Goal: Task Accomplishment & Management: Manage account settings

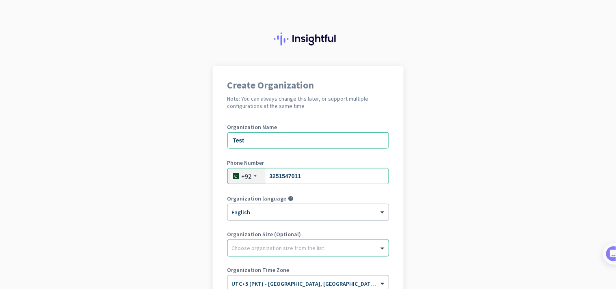
scroll to position [104, 0]
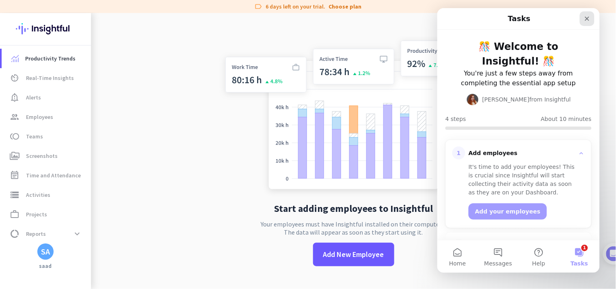
click at [584, 20] on icon "Close" at bounding box center [587, 18] width 6 height 6
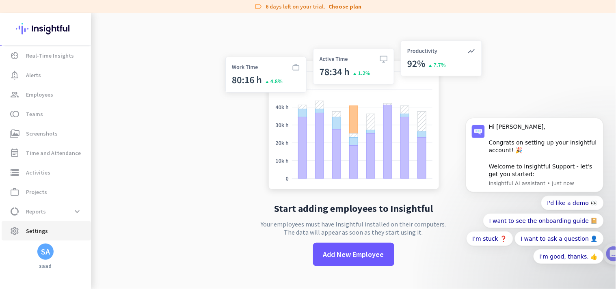
click at [31, 233] on span "Settings" at bounding box center [37, 231] width 22 height 10
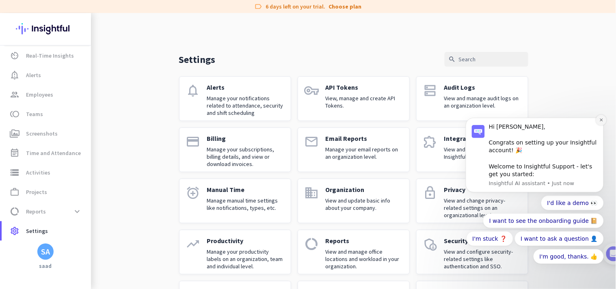
click at [601, 121] on button "Dismiss notification" at bounding box center [601, 120] width 11 height 11
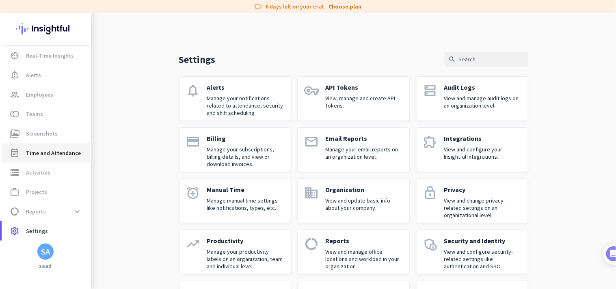
click at [55, 154] on span "Time and Attendance" at bounding box center [53, 153] width 55 height 10
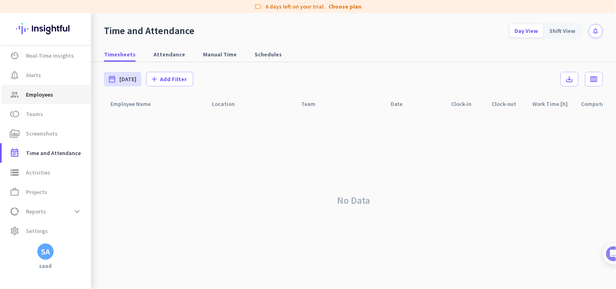
click at [50, 90] on span "Employees" at bounding box center [39, 95] width 27 height 10
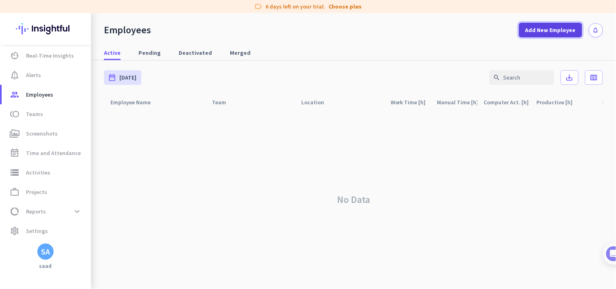
click at [541, 30] on span "Add New Employee" at bounding box center [550, 30] width 50 height 8
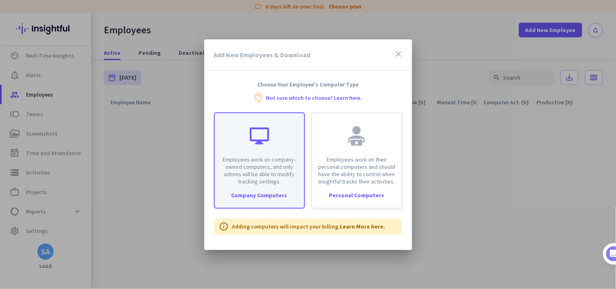
click at [276, 153] on div "Employees work on company-owned computers, and only admins will be able to modi…" at bounding box center [259, 149] width 89 height 72
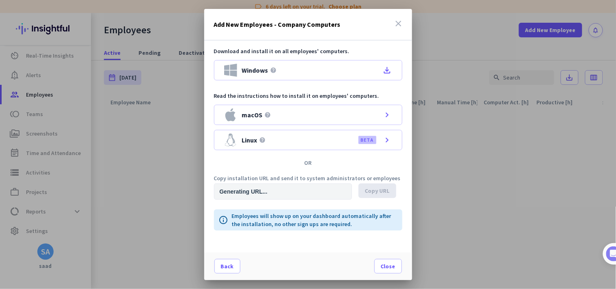
type input "[URL][DOMAIN_NAME]"
click at [398, 17] on div "Add New Employees - Company Computers close" at bounding box center [308, 25] width 208 height 32
click at [402, 19] on icon "close" at bounding box center [399, 24] width 10 height 10
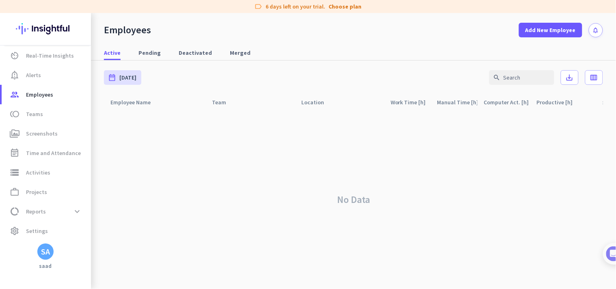
click at [402, 19] on div "Employees Add New Employee notifications" at bounding box center [353, 25] width 525 height 24
drag, startPoint x: 537, startPoint y: 30, endPoint x: 440, endPoint y: 86, distance: 111.7
click at [527, 35] on button "Add New Employee" at bounding box center [550, 30] width 63 height 15
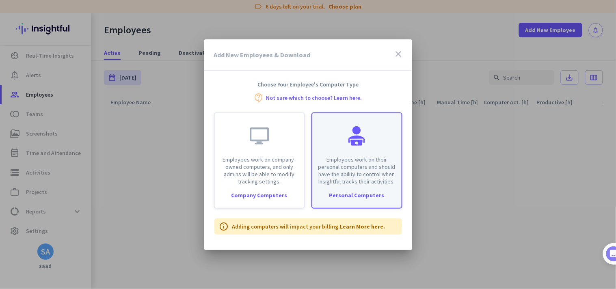
click at [344, 145] on div "Employees work on their personal computers and should have the ability to contr…" at bounding box center [356, 149] width 89 height 72
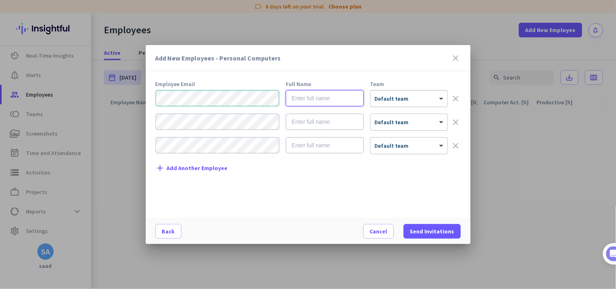
click at [321, 99] on input "text" at bounding box center [325, 98] width 78 height 16
type input "[PERSON_NAME]"
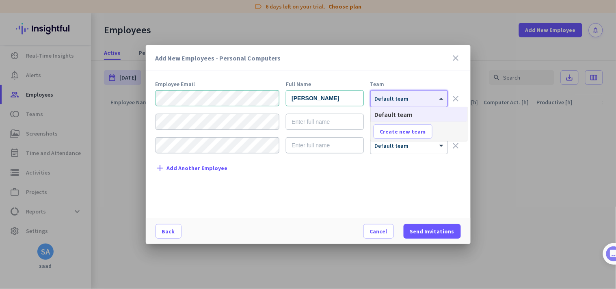
click at [398, 94] on div at bounding box center [409, 96] width 77 height 7
click at [404, 128] on span "Create new team" at bounding box center [403, 132] width 46 height 8
click at [409, 128] on input "text" at bounding box center [404, 131] width 60 height 15
type input "Mac team"
click at [461, 132] on span at bounding box center [451, 131] width 25 height 19
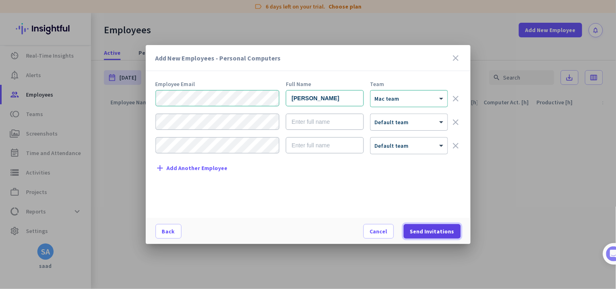
click at [435, 231] on span "Send Invitations" at bounding box center [432, 231] width 44 height 8
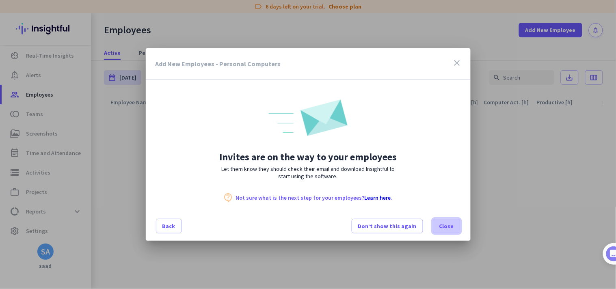
click at [450, 225] on span "Close" at bounding box center [446, 226] width 15 height 8
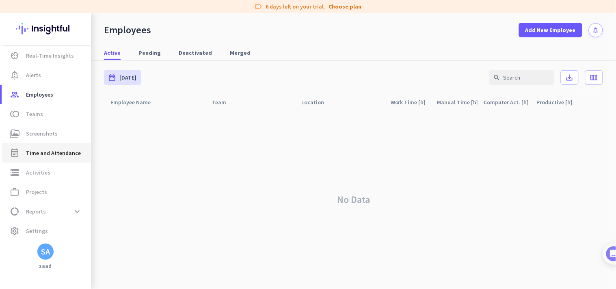
click at [65, 155] on span "Time and Attendance" at bounding box center [53, 153] width 55 height 10
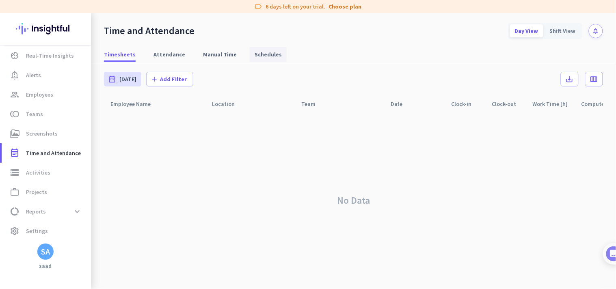
click at [259, 54] on span "Schedules" at bounding box center [268, 54] width 27 height 8
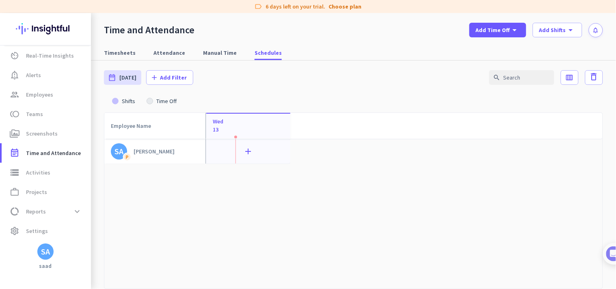
click at [244, 150] on icon "add" at bounding box center [249, 152] width 10 height 10
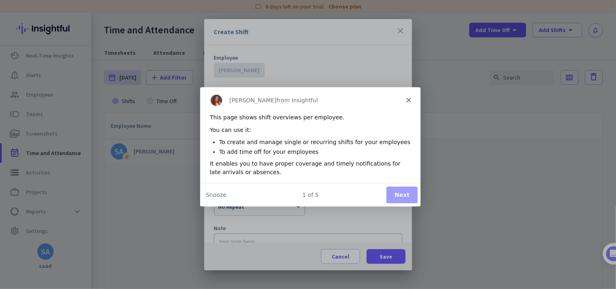
click at [415, 100] on div "[PERSON_NAME] from Insightful" at bounding box center [309, 99] width 221 height 26
click at [414, 99] on div "[PERSON_NAME] from Insightful" at bounding box center [309, 99] width 221 height 26
click at [410, 98] on polygon "Close" at bounding box center [408, 99] width 5 height 5
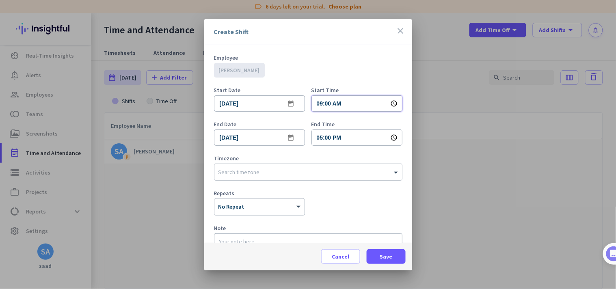
click at [315, 103] on input "09:00 AM" at bounding box center [356, 103] width 91 height 16
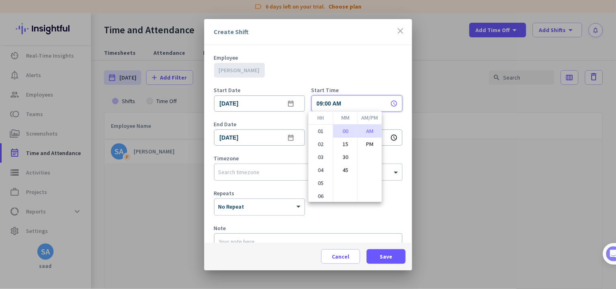
scroll to position [78, 0]
click at [376, 141] on li "PM" at bounding box center [370, 144] width 24 height 13
click at [318, 137] on li "01" at bounding box center [321, 131] width 24 height 13
type input "01:00 PM"
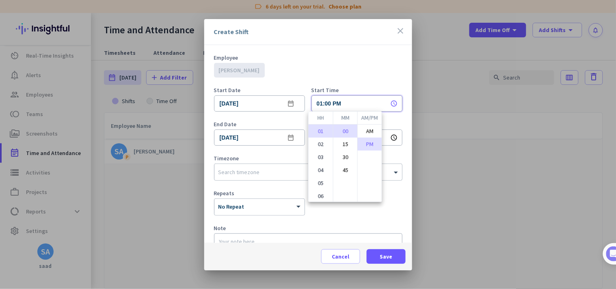
click at [369, 68] on div at bounding box center [308, 144] width 616 height 289
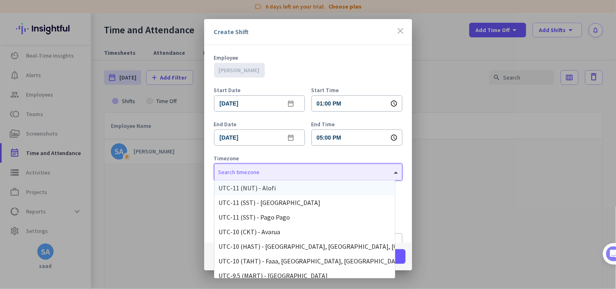
click at [294, 169] on input "text" at bounding box center [299, 171] width 163 height 6
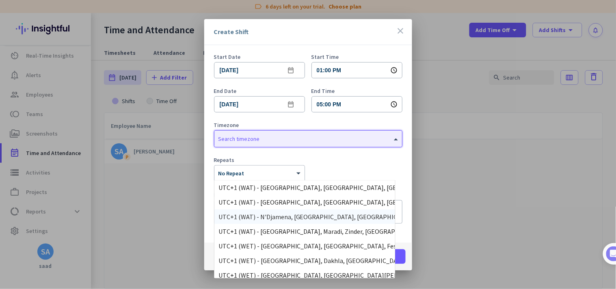
scroll to position [1850, 0]
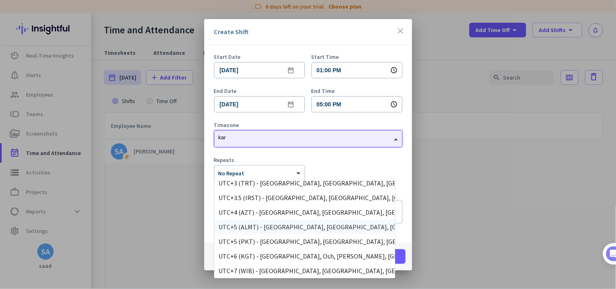
type input "kara"
click at [333, 254] on div "UTC+5 (PKT) - [GEOGRAPHIC_DATA], [GEOGRAPHIC_DATA], [GEOGRAPHIC_DATA], [GEOGRAP…" at bounding box center [304, 257] width 173 height 8
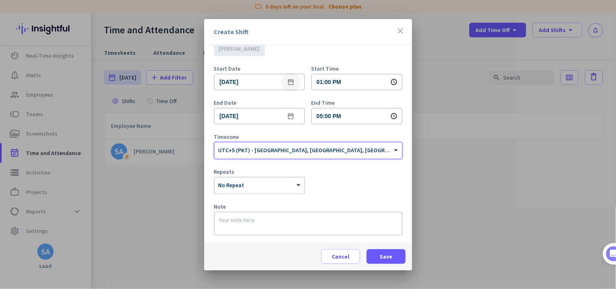
scroll to position [33, 0]
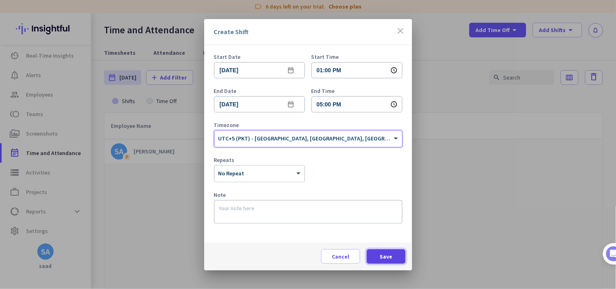
click at [378, 259] on span at bounding box center [386, 256] width 39 height 19
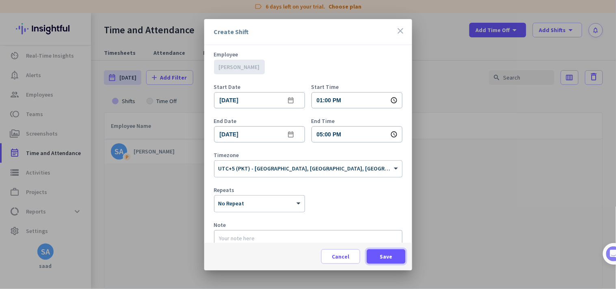
scroll to position [0, 0]
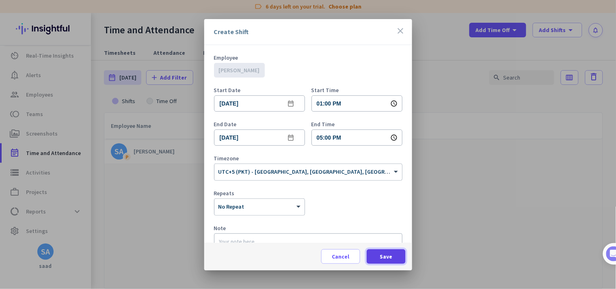
click at [401, 253] on span at bounding box center [386, 256] width 39 height 19
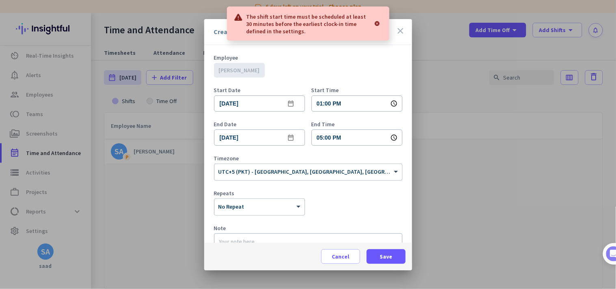
click at [379, 24] on div at bounding box center [377, 23] width 11 height 16
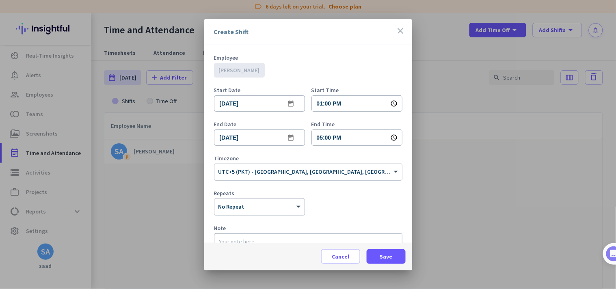
click at [401, 33] on icon "close" at bounding box center [401, 31] width 10 height 10
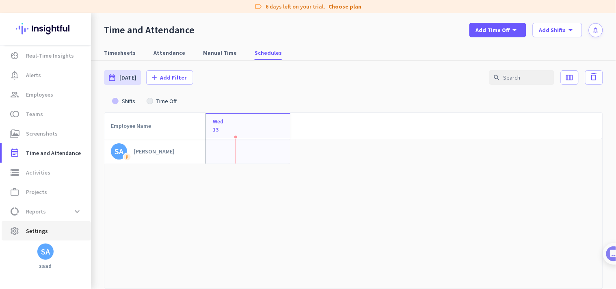
click at [52, 233] on span "settings Settings" at bounding box center [46, 231] width 76 height 10
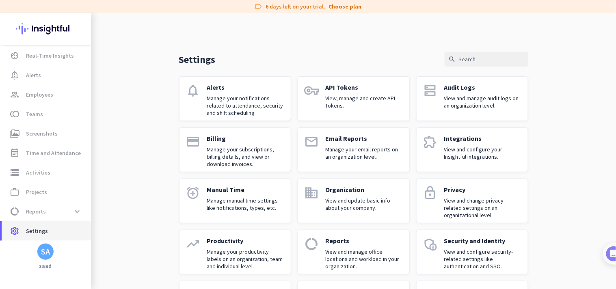
scroll to position [45, 0]
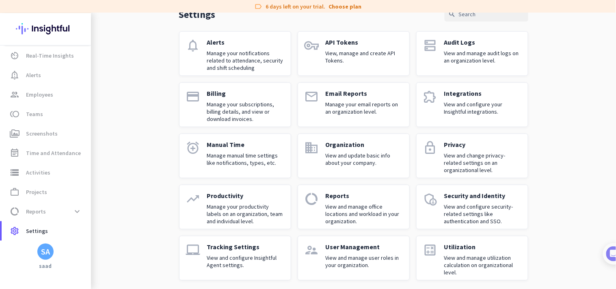
click at [363, 111] on p "Manage your email reports on an organization level." at bounding box center [364, 108] width 77 height 15
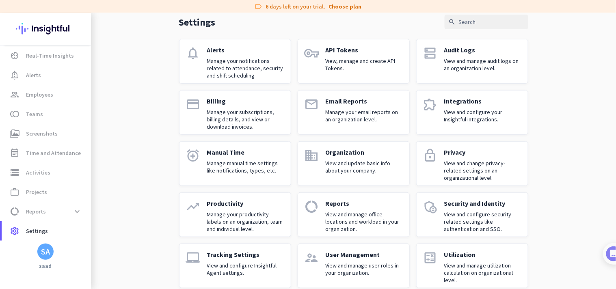
scroll to position [50, 0]
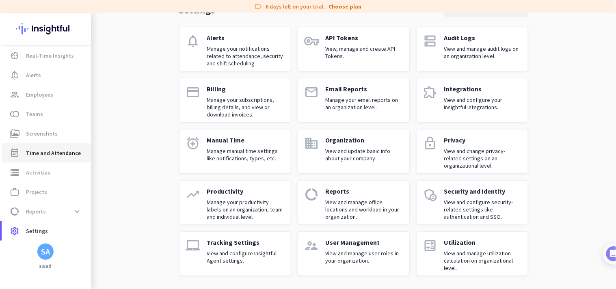
click at [47, 147] on link "event_note Time and Attendance" at bounding box center [46, 152] width 89 height 19
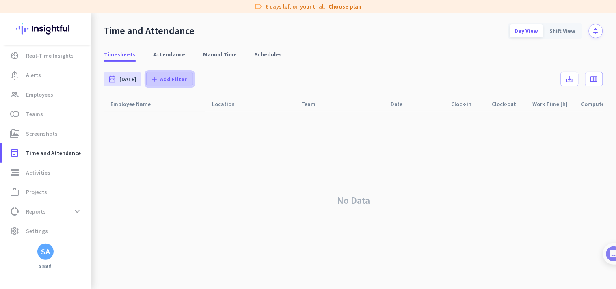
click at [173, 80] on span "Add Filter" at bounding box center [173, 79] width 27 height 8
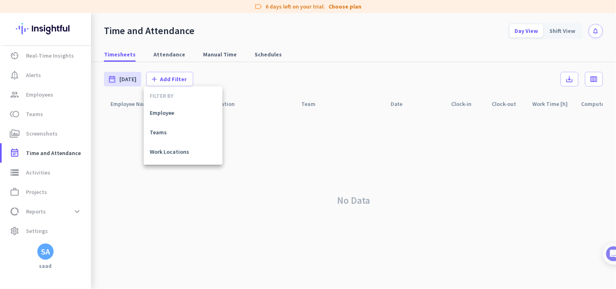
click at [242, 55] on div at bounding box center [308, 144] width 616 height 289
click at [266, 55] on span "Schedules" at bounding box center [268, 54] width 27 height 8
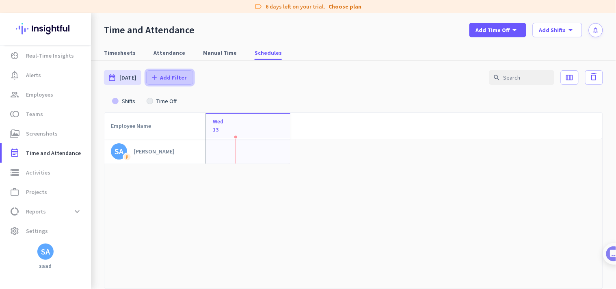
click at [173, 82] on span at bounding box center [170, 77] width 46 height 19
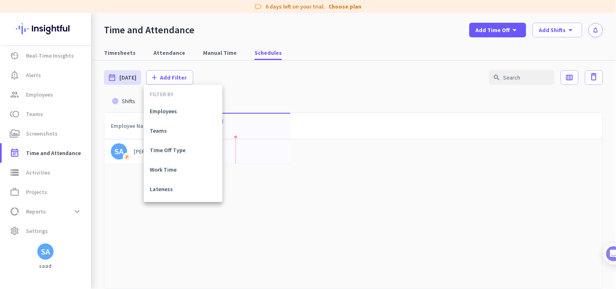
click at [282, 81] on div at bounding box center [308, 144] width 616 height 289
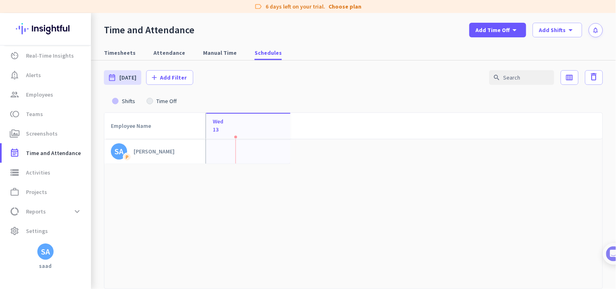
click at [247, 132] on div "Wed 13" at bounding box center [248, 126] width 84 height 26
click at [242, 146] on div "add" at bounding box center [249, 151] width 78 height 15
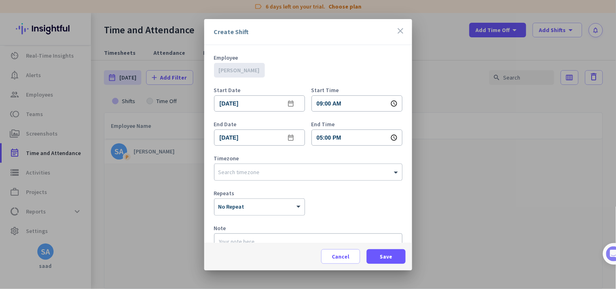
click at [391, 102] on icon "schedule" at bounding box center [394, 103] width 7 height 7
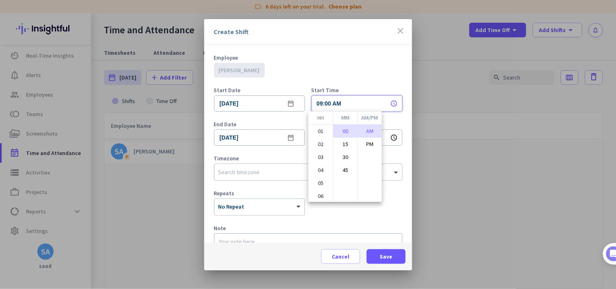
scroll to position [78, 0]
click at [375, 145] on li "PM" at bounding box center [370, 144] width 24 height 13
click at [347, 155] on li "30" at bounding box center [345, 157] width 24 height 13
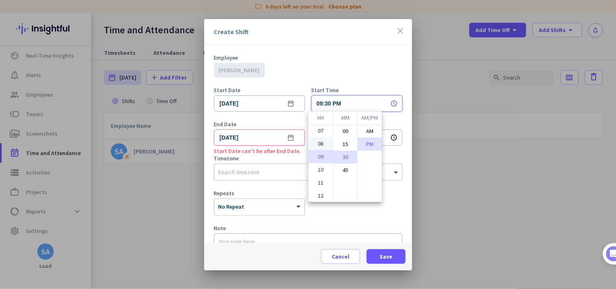
scroll to position [0, 0]
click at [319, 150] on li "02" at bounding box center [321, 144] width 24 height 13
type input "02:30 PM"
click at [348, 81] on div at bounding box center [308, 144] width 616 height 289
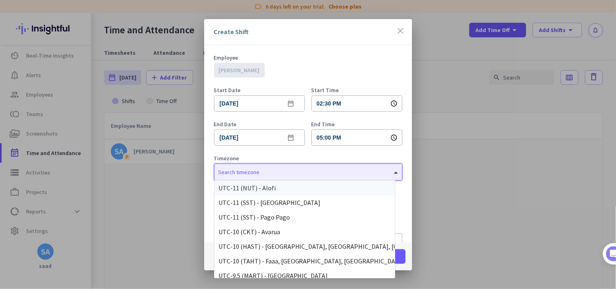
click at [324, 168] on input "text" at bounding box center [299, 171] width 163 height 6
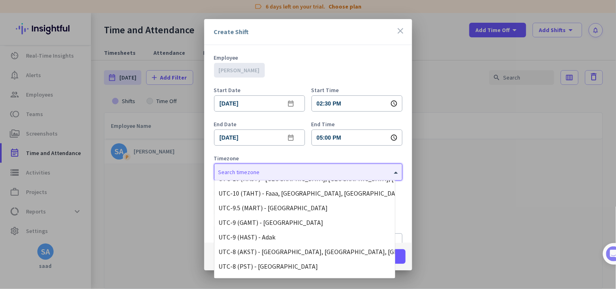
scroll to position [270, 0]
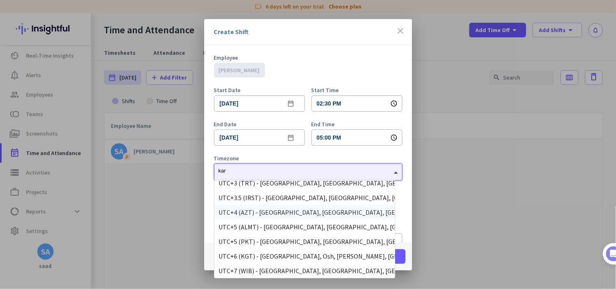
type input "kara"
click at [312, 253] on div "UTC+5 (PKT) - [GEOGRAPHIC_DATA], [GEOGRAPHIC_DATA], [GEOGRAPHIC_DATA], [GEOGRAP…" at bounding box center [304, 257] width 173 height 8
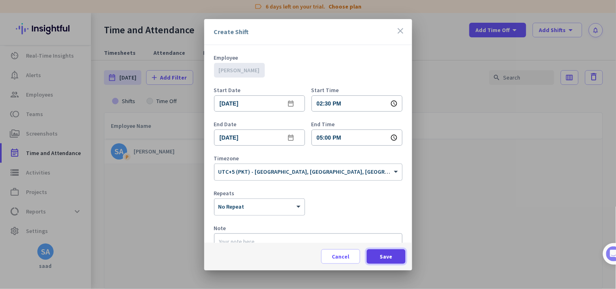
click at [375, 251] on span at bounding box center [386, 256] width 39 height 19
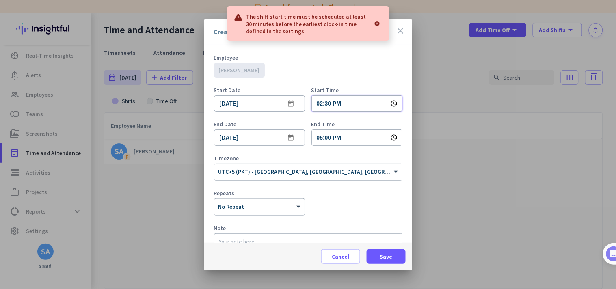
click at [318, 103] on input "02:30 PM" at bounding box center [356, 103] width 91 height 16
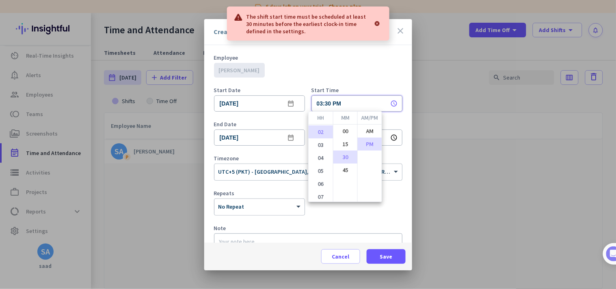
scroll to position [24, 0]
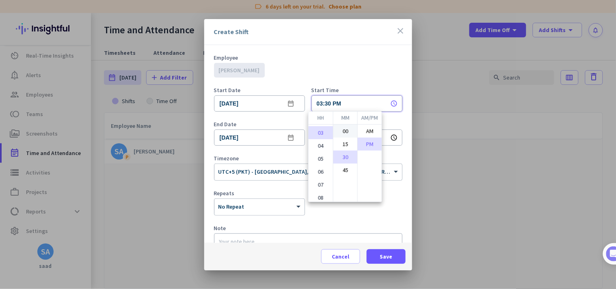
click at [345, 133] on li "00" at bounding box center [345, 131] width 24 height 13
type input "03:00 PM"
click at [351, 90] on div at bounding box center [308, 144] width 616 height 289
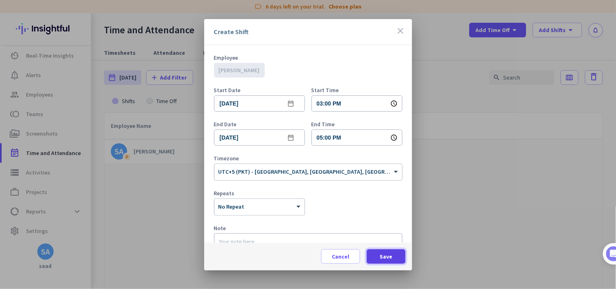
click at [395, 254] on span at bounding box center [386, 256] width 39 height 19
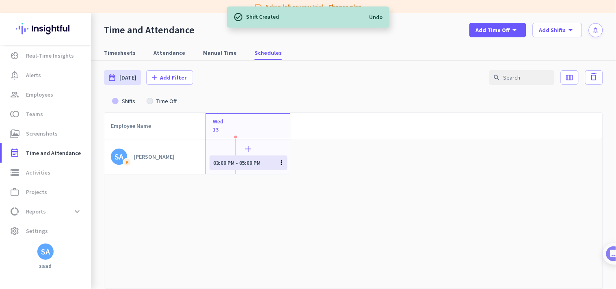
click at [279, 163] on icon "more_vert" at bounding box center [281, 162] width 7 height 7
click at [289, 173] on link "Edit Shift" at bounding box center [307, 177] width 62 height 15
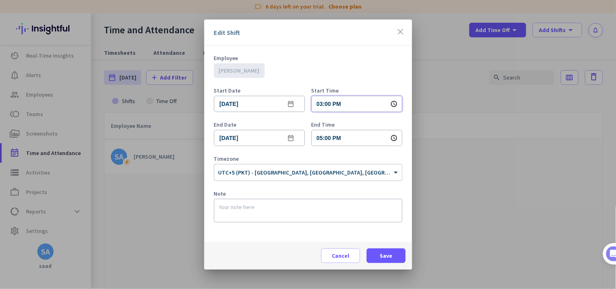
click at [320, 99] on input "03:00 PM" at bounding box center [356, 104] width 91 height 16
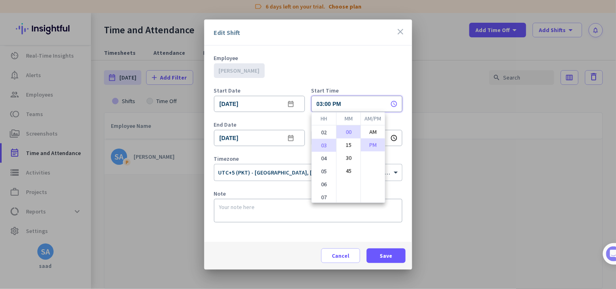
scroll to position [6, 0]
click at [322, 138] on li "02" at bounding box center [324, 138] width 24 height 13
click at [344, 169] on li "45" at bounding box center [349, 170] width 24 height 13
type input "02:45 PM"
click at [347, 63] on div at bounding box center [308, 144] width 616 height 289
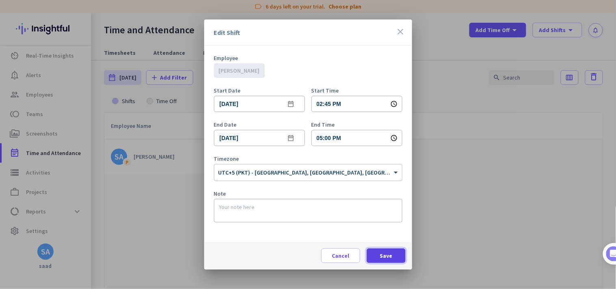
click at [385, 252] on span "Save" at bounding box center [386, 256] width 13 height 8
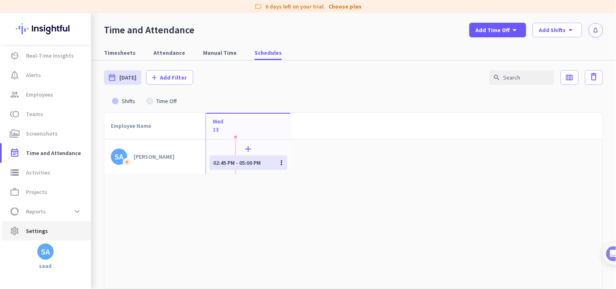
click at [37, 228] on span "Settings" at bounding box center [37, 231] width 22 height 10
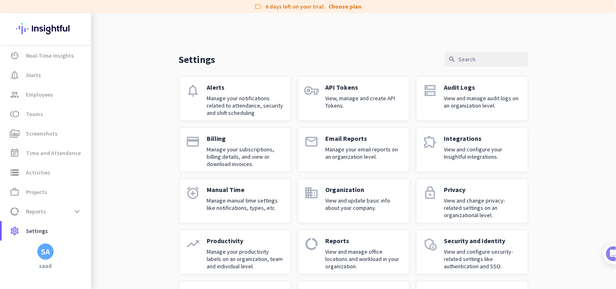
click at [194, 113] on div "notifications" at bounding box center [193, 98] width 15 height 31
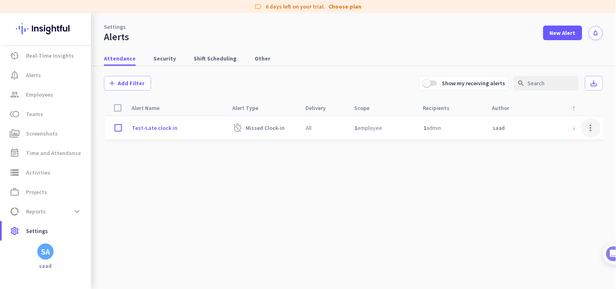
click at [590, 128] on span at bounding box center [590, 127] width 19 height 19
click at [571, 148] on span "Edit" at bounding box center [575, 145] width 39 height 8
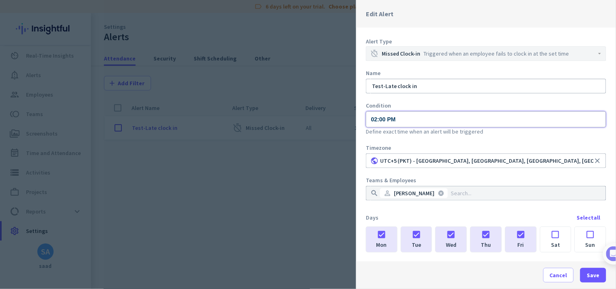
click at [432, 119] on input "02:00 PM" at bounding box center [486, 119] width 240 height 16
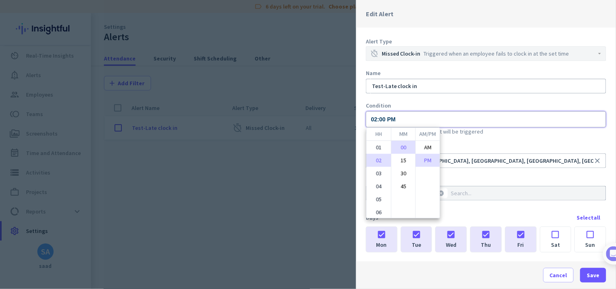
scroll to position [12, 0]
click at [376, 163] on li "03" at bounding box center [379, 161] width 24 height 13
type input "03:00 PM"
click at [421, 96] on div at bounding box center [308, 144] width 616 height 289
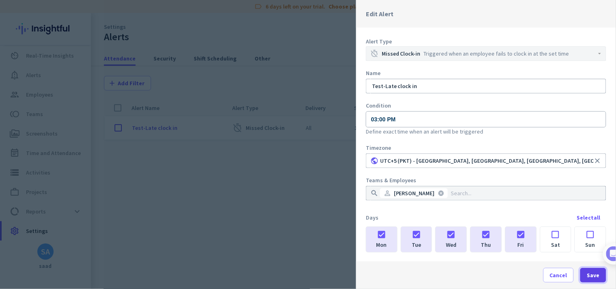
click at [589, 266] on span "button" at bounding box center [593, 275] width 26 height 19
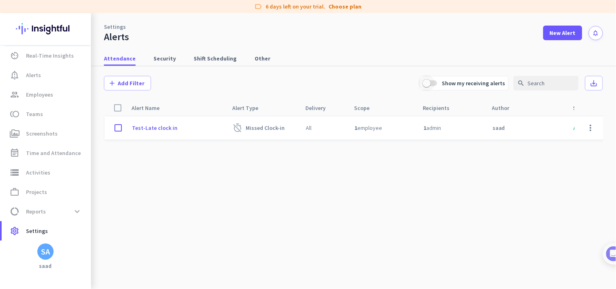
click at [432, 87] on span "button" at bounding box center [427, 83] width 16 height 16
click at [587, 125] on span at bounding box center [590, 127] width 19 height 19
click at [587, 141] on span "Edit" at bounding box center [575, 145] width 39 height 8
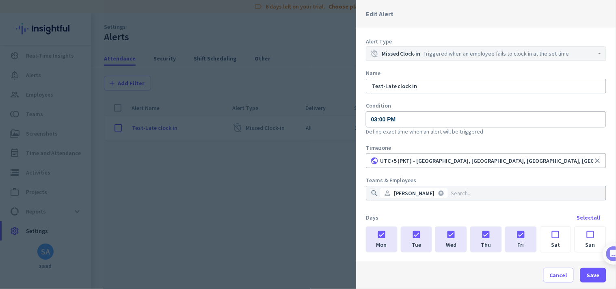
click at [294, 192] on div at bounding box center [308, 144] width 616 height 289
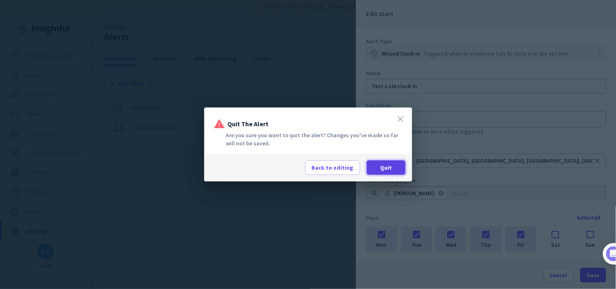
click at [379, 169] on span at bounding box center [386, 167] width 39 height 19
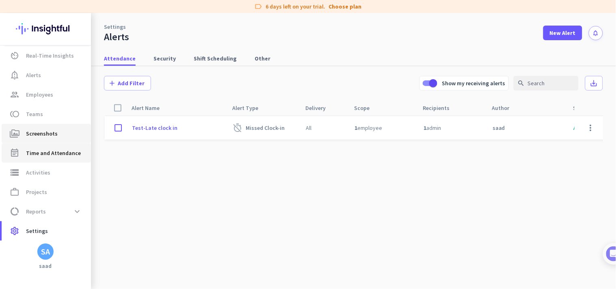
drag, startPoint x: 49, startPoint y: 148, endPoint x: 91, endPoint y: 139, distance: 42.7
click at [49, 148] on span "Time and Attendance" at bounding box center [53, 153] width 55 height 10
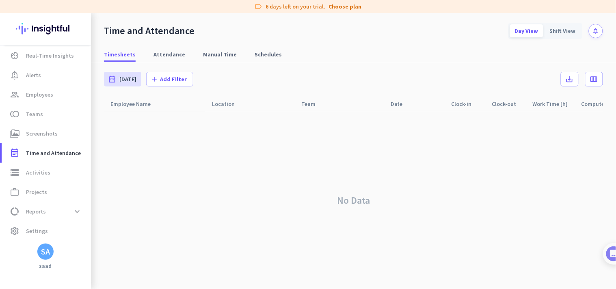
click at [235, 54] on div "Timesheets Attendance Manual Time Schedules" at bounding box center [353, 54] width 525 height 15
click at [255, 56] on span "Schedules" at bounding box center [268, 54] width 27 height 8
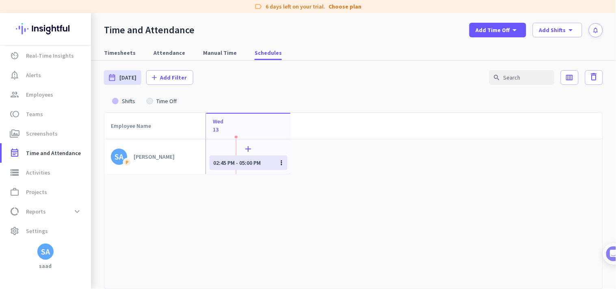
click at [282, 164] on icon "more_vert" at bounding box center [281, 162] width 7 height 7
click at [294, 175] on link "Edit Shift" at bounding box center [307, 177] width 62 height 15
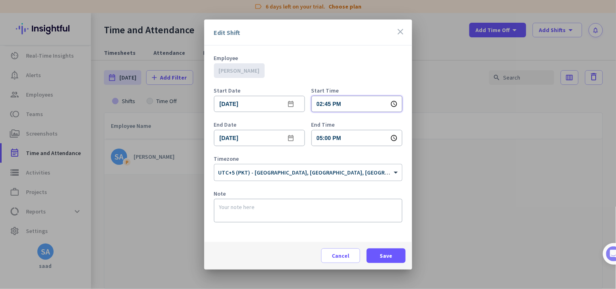
click at [328, 108] on input "02:45 PM" at bounding box center [356, 104] width 91 height 16
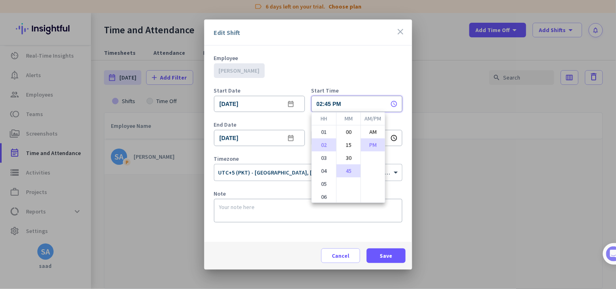
scroll to position [12, 0]
click at [331, 105] on div at bounding box center [308, 144] width 616 height 289
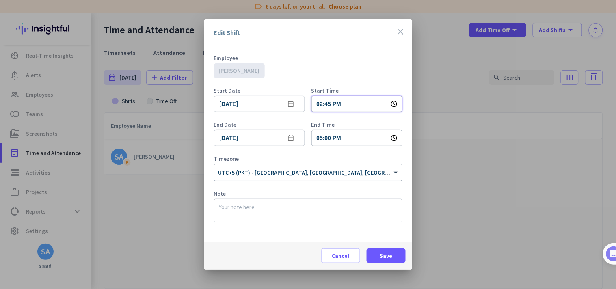
click at [326, 107] on input "02:45 PM" at bounding box center [356, 104] width 91 height 16
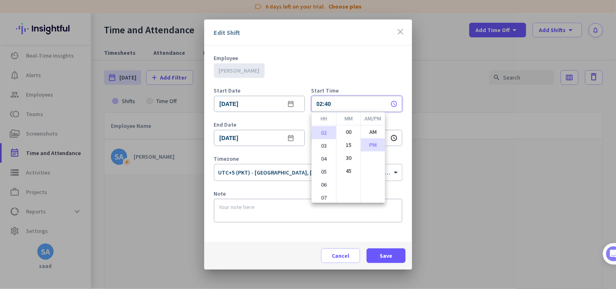
type input "02:40 PM"
click at [371, 142] on li "PM" at bounding box center [373, 144] width 24 height 13
click at [372, 83] on div at bounding box center [308, 144] width 616 height 289
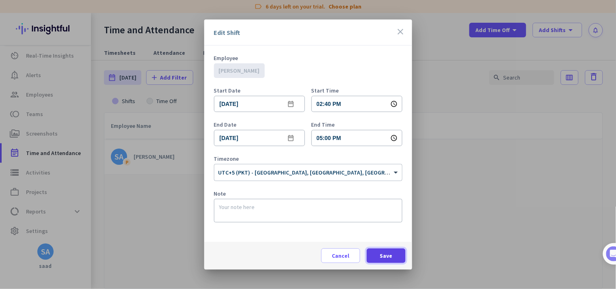
click at [394, 257] on span at bounding box center [386, 255] width 39 height 19
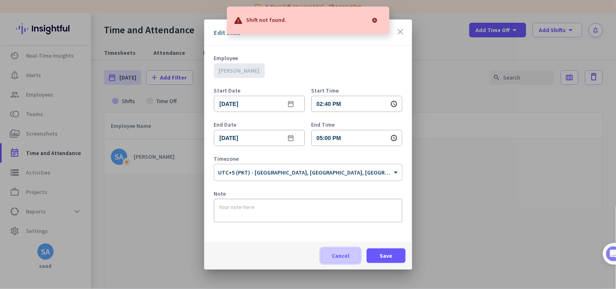
click at [339, 257] on span "Cancel" at bounding box center [340, 256] width 17 height 8
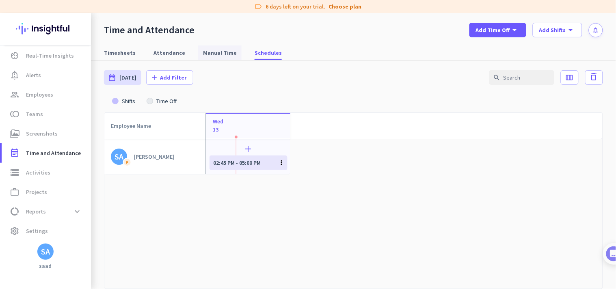
click at [215, 49] on span "Manual Time" at bounding box center [220, 53] width 34 height 8
type input "[DATE] - [DATE]"
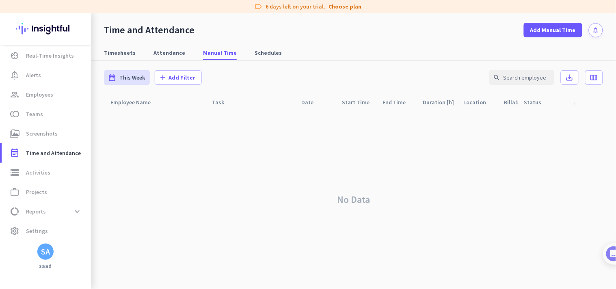
click at [258, 58] on span "Schedules" at bounding box center [268, 52] width 27 height 15
type input "[DATE] - [DATE]"
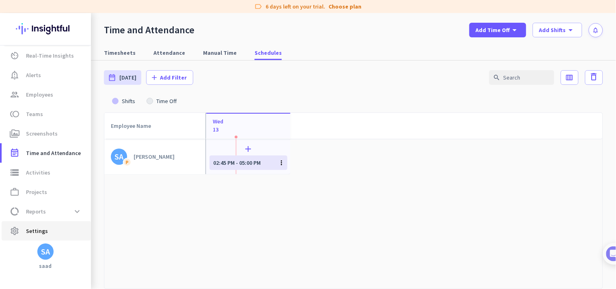
click at [42, 228] on span "Settings" at bounding box center [37, 231] width 22 height 10
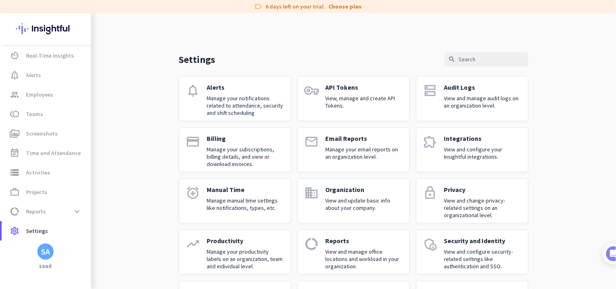
click at [230, 72] on div "Settings search notifications Alerts Manage your notifications related to atten…" at bounding box center [353, 189] width 349 height 274
click at [228, 91] on p "Alerts" at bounding box center [245, 87] width 77 height 8
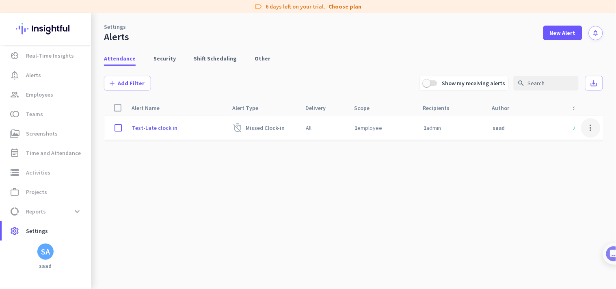
click at [591, 129] on span at bounding box center [590, 127] width 19 height 19
click at [575, 145] on span "Edit" at bounding box center [575, 145] width 39 height 8
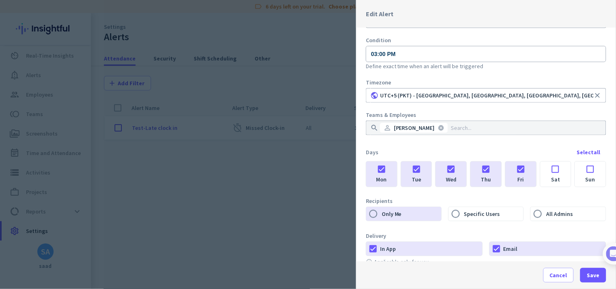
scroll to position [79, 0]
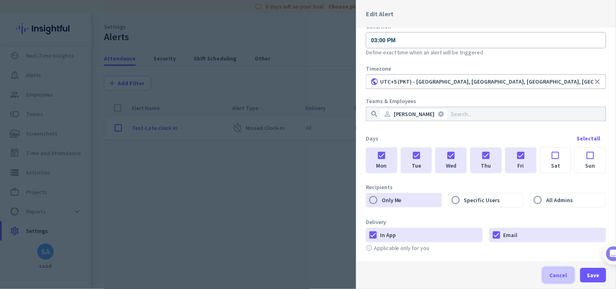
click at [558, 272] on span "Cancel" at bounding box center [558, 275] width 17 height 8
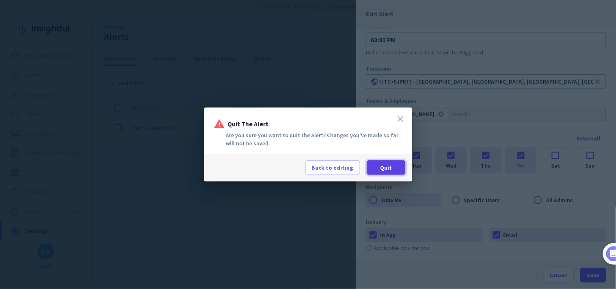
click at [389, 169] on span "Quit" at bounding box center [386, 168] width 12 height 8
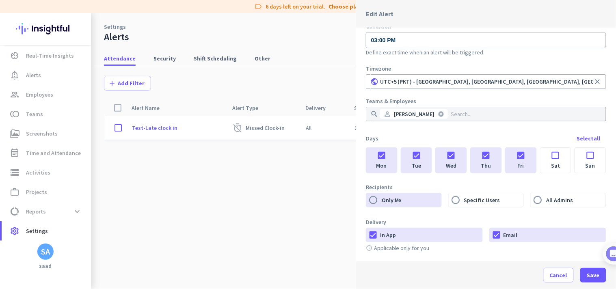
click at [285, 169] on cdk-virtual-scroll-viewport "Test-Late clock in timer_off Missed Clock-in All 1 employee 1 admin saad Active…" at bounding box center [353, 202] width 499 height 173
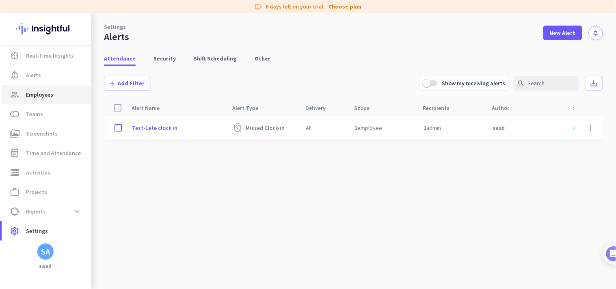
click at [45, 94] on span "Employees" at bounding box center [39, 95] width 27 height 10
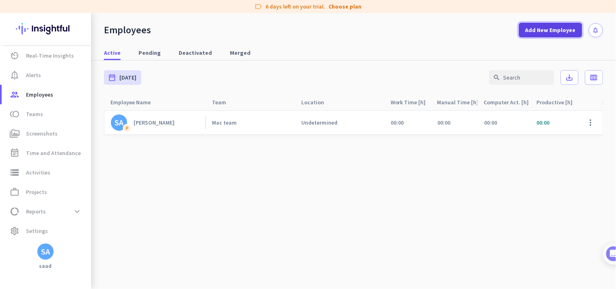
click at [531, 33] on span "Add New Employee" at bounding box center [550, 30] width 50 height 8
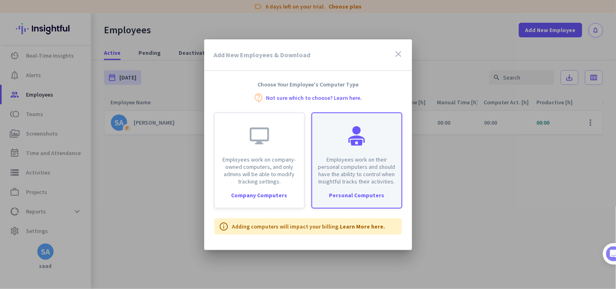
click at [346, 133] on div "Employees work on their personal computers and should have the ability to contr…" at bounding box center [356, 149] width 89 height 72
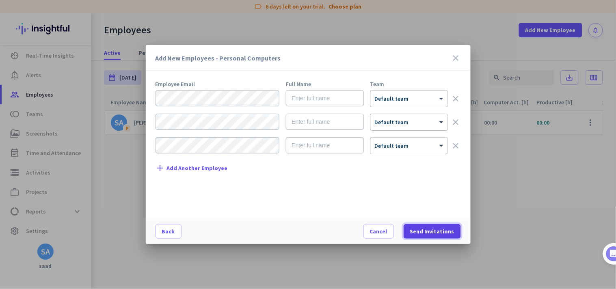
click at [435, 232] on span "Send Invitations" at bounding box center [432, 231] width 44 height 8
click at [386, 239] on span "button" at bounding box center [379, 231] width 30 height 19
